Goal: Task Accomplishment & Management: Use online tool/utility

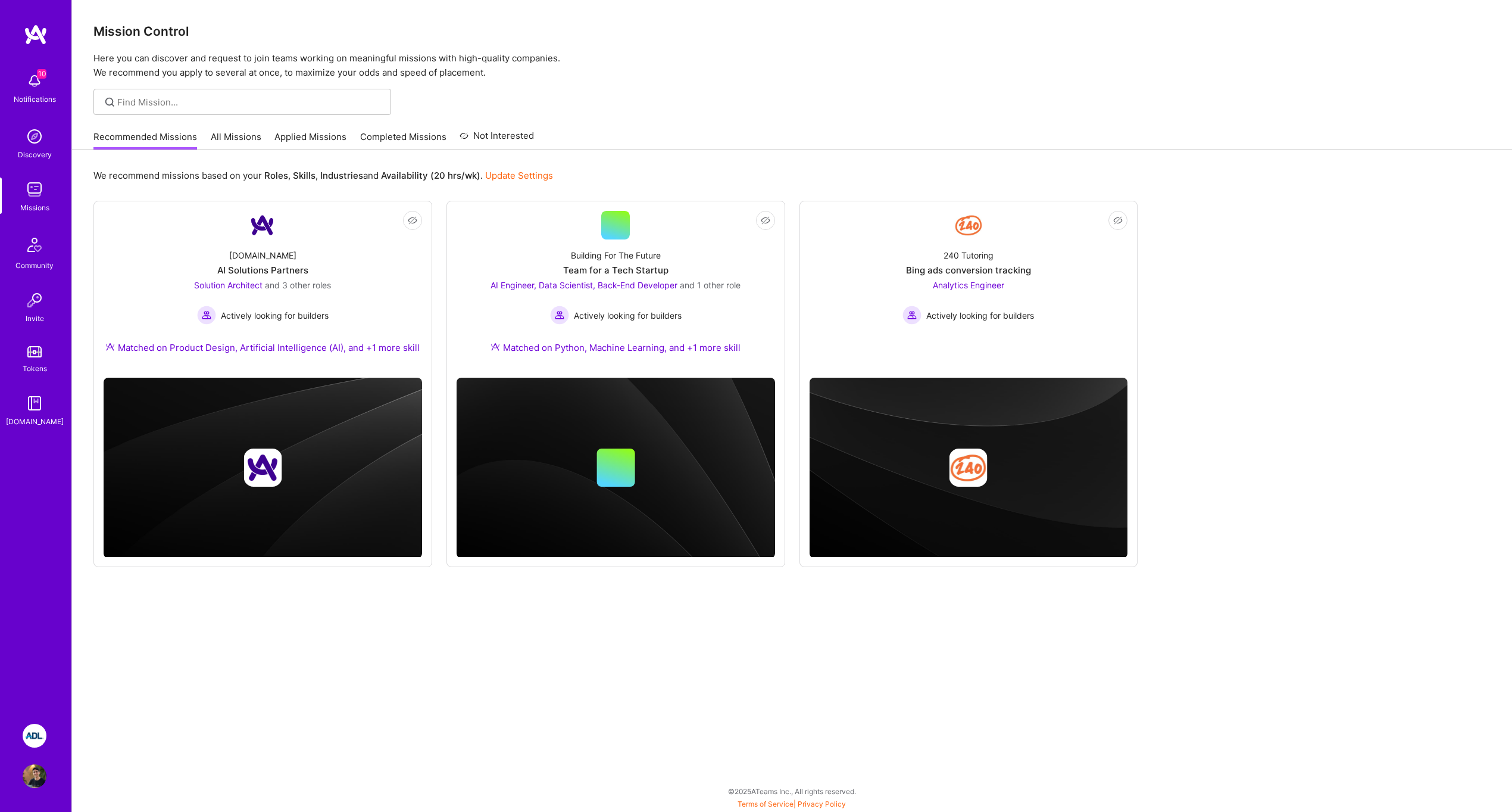
click at [37, 725] on img at bounding box center [34, 735] width 24 height 24
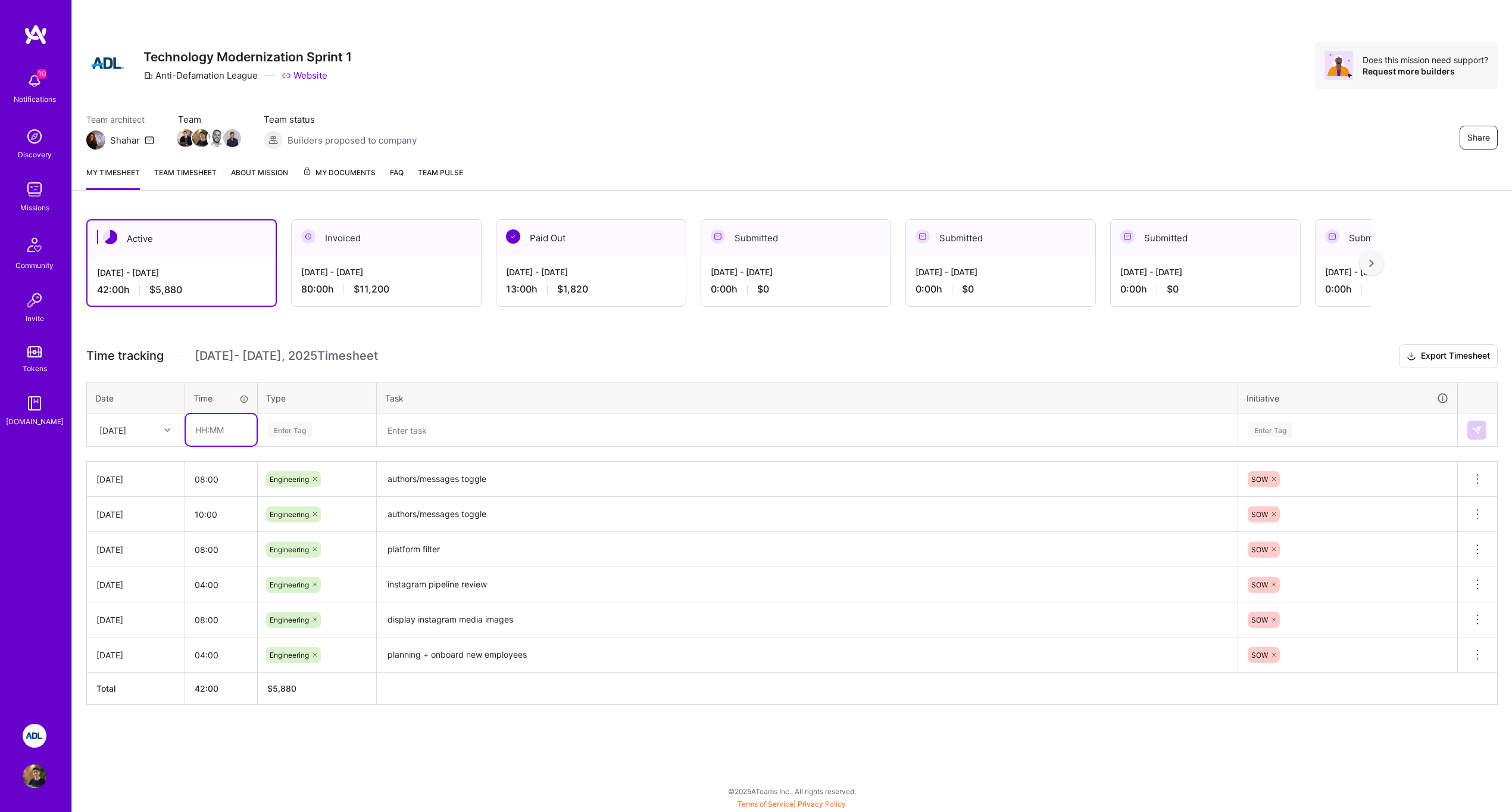
click at [208, 433] on input "text" at bounding box center [221, 430] width 71 height 32
type input "08:00"
click at [282, 446] on table "Date Time Type Task Initiative [DATE] 08:00 Enter Tag Enter Tag" at bounding box center [792, 415] width 1412 height 65
click at [282, 436] on div "Enter Tag" at bounding box center [290, 430] width 44 height 18
click at [305, 552] on span "Engineering" at bounding box center [290, 553] width 51 height 16
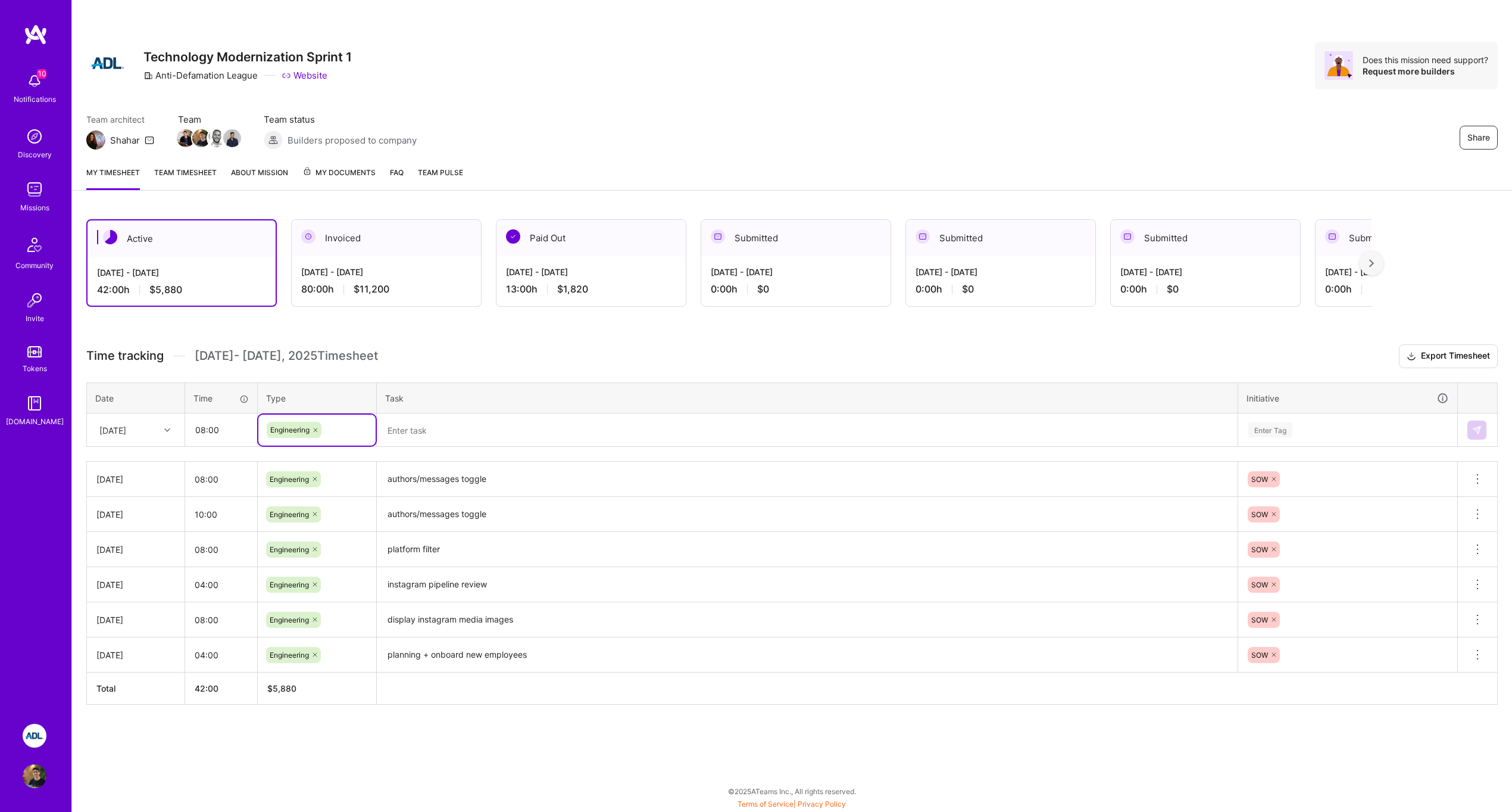
click at [435, 427] on textarea at bounding box center [807, 430] width 859 height 31
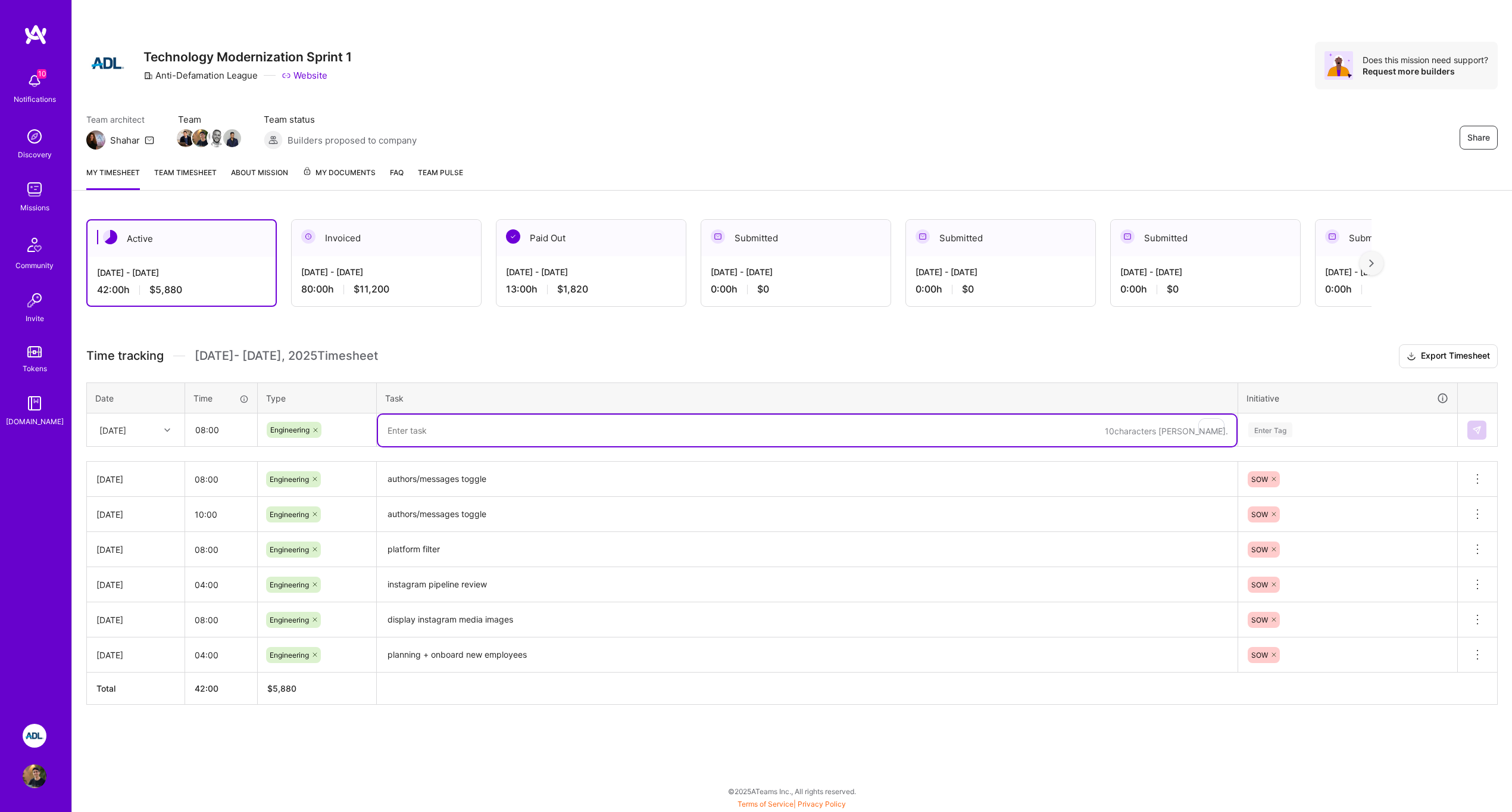
click at [587, 425] on textarea "To enrich screen reader interactions, please activate Accessibility in Grammarl…" at bounding box center [807, 430] width 859 height 32
drag, startPoint x: 475, startPoint y: 429, endPoint x: 536, endPoint y: 429, distance: 61.0
click at [536, 429] on textarea "stabalize pipeline and ui fixes" at bounding box center [807, 430] width 859 height 32
click at [566, 434] on textarea "stabalize pipeline and osint dashboard fixes" at bounding box center [807, 430] width 859 height 32
type textarea "stabalize pipeline and osint dashboard fixes"
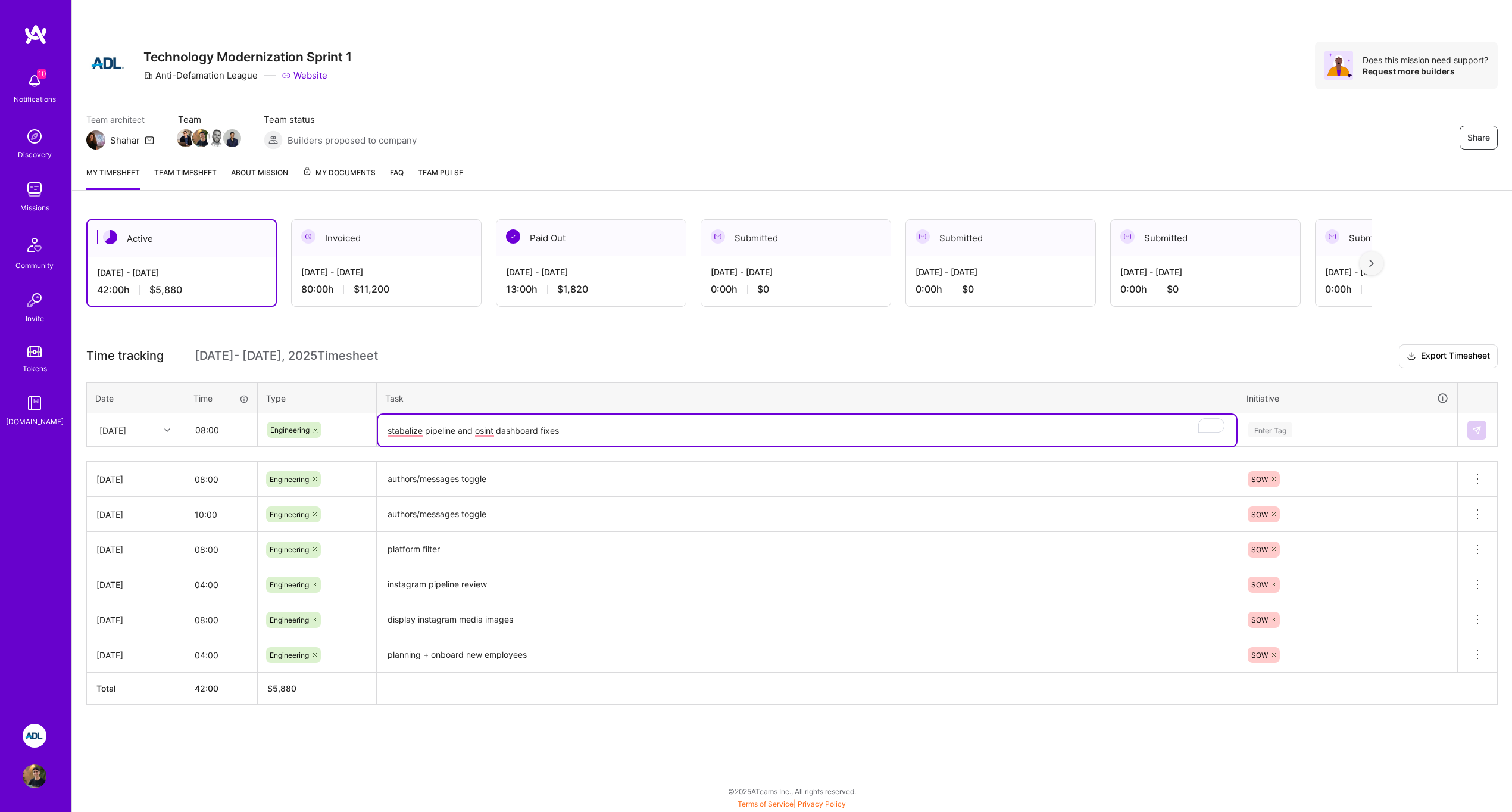
click at [1345, 425] on div "Enter Tag" at bounding box center [1348, 430] width 201 height 15
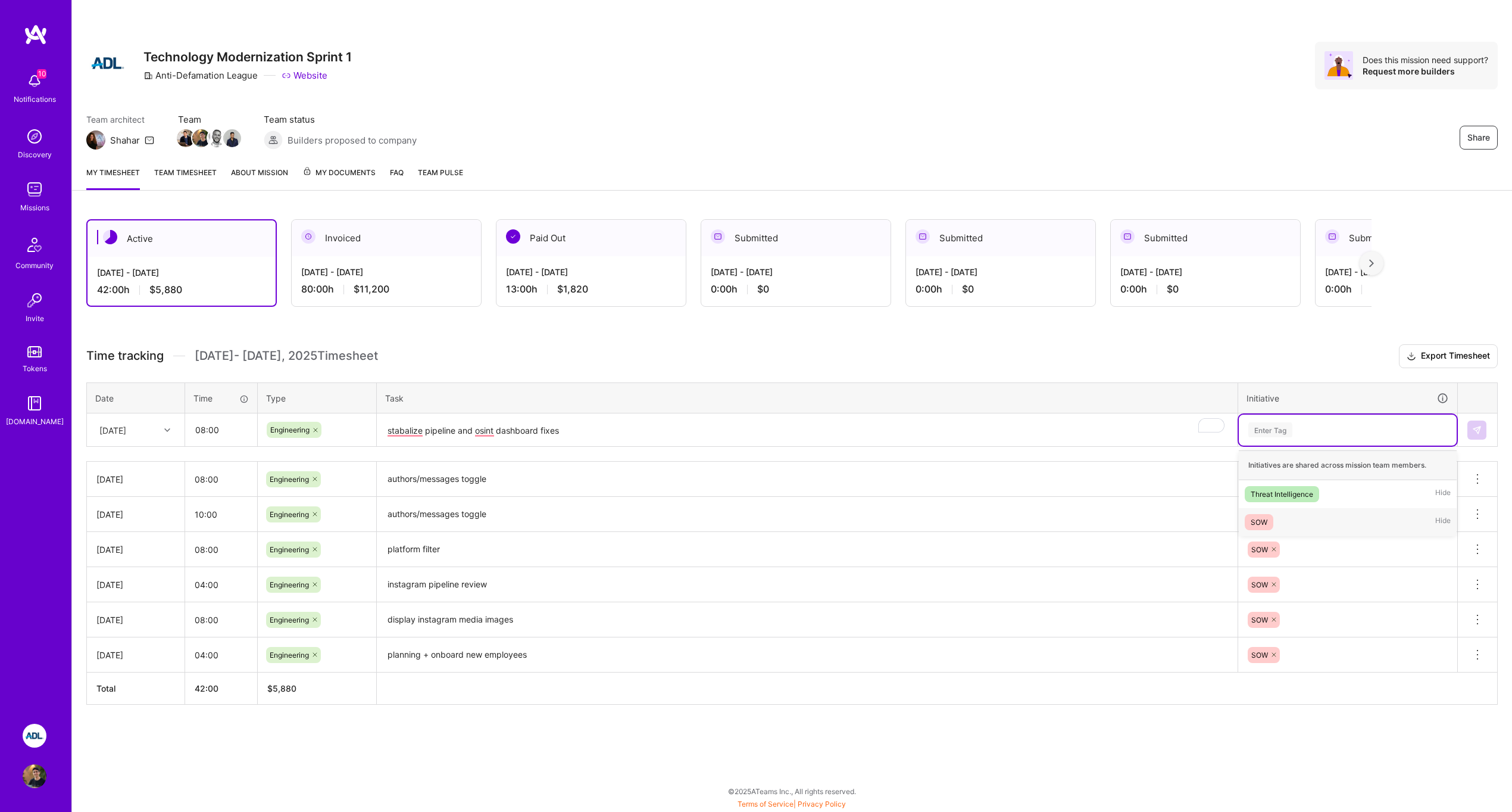
click at [1308, 520] on div "SOW Hide" at bounding box center [1348, 522] width 218 height 28
click at [1470, 427] on button at bounding box center [1477, 430] width 19 height 19
